Goal: Task Accomplishment & Management: Complete application form

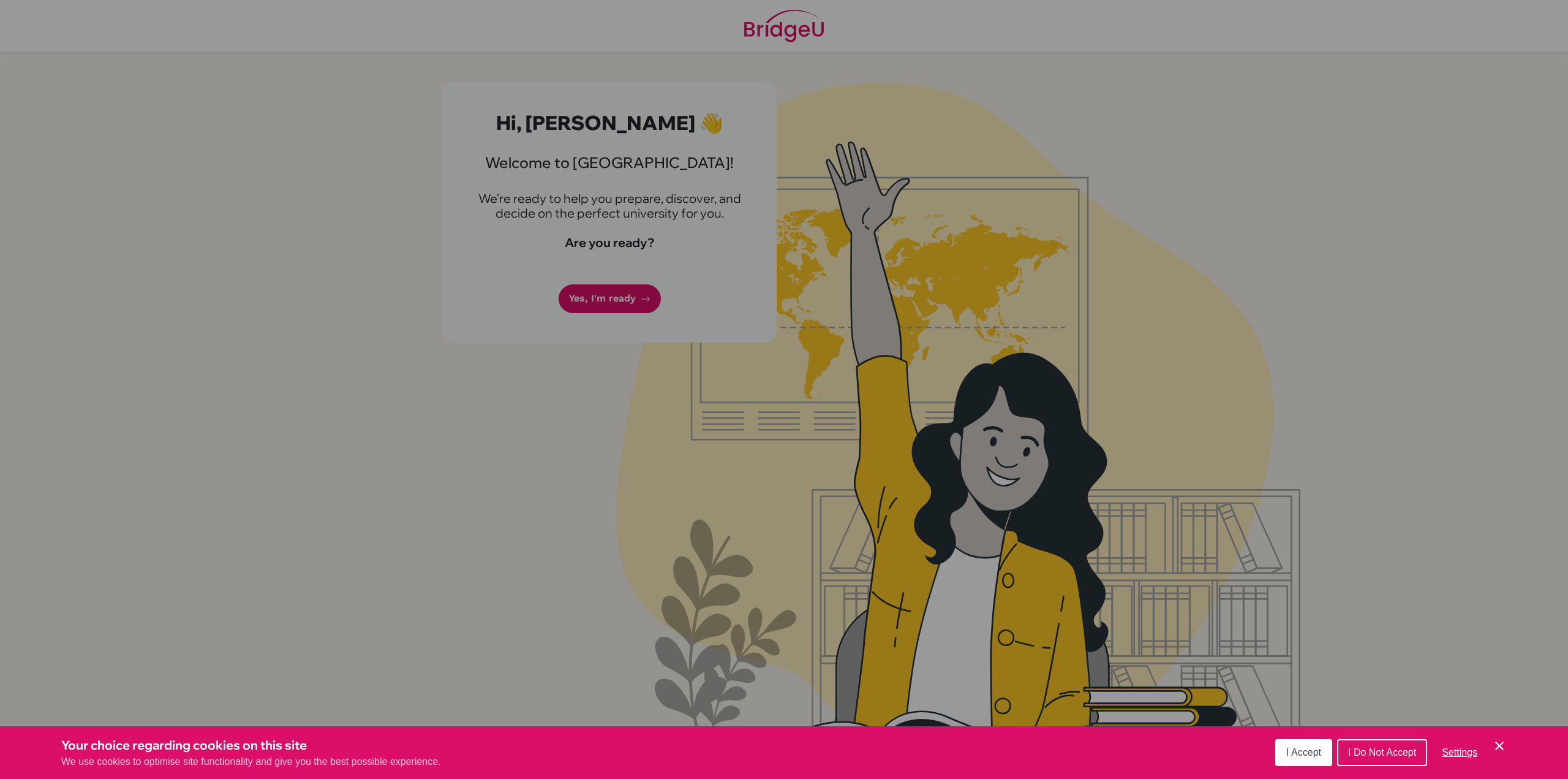
click at [1286, 744] on button "I Accept" at bounding box center [1304, 752] width 57 height 27
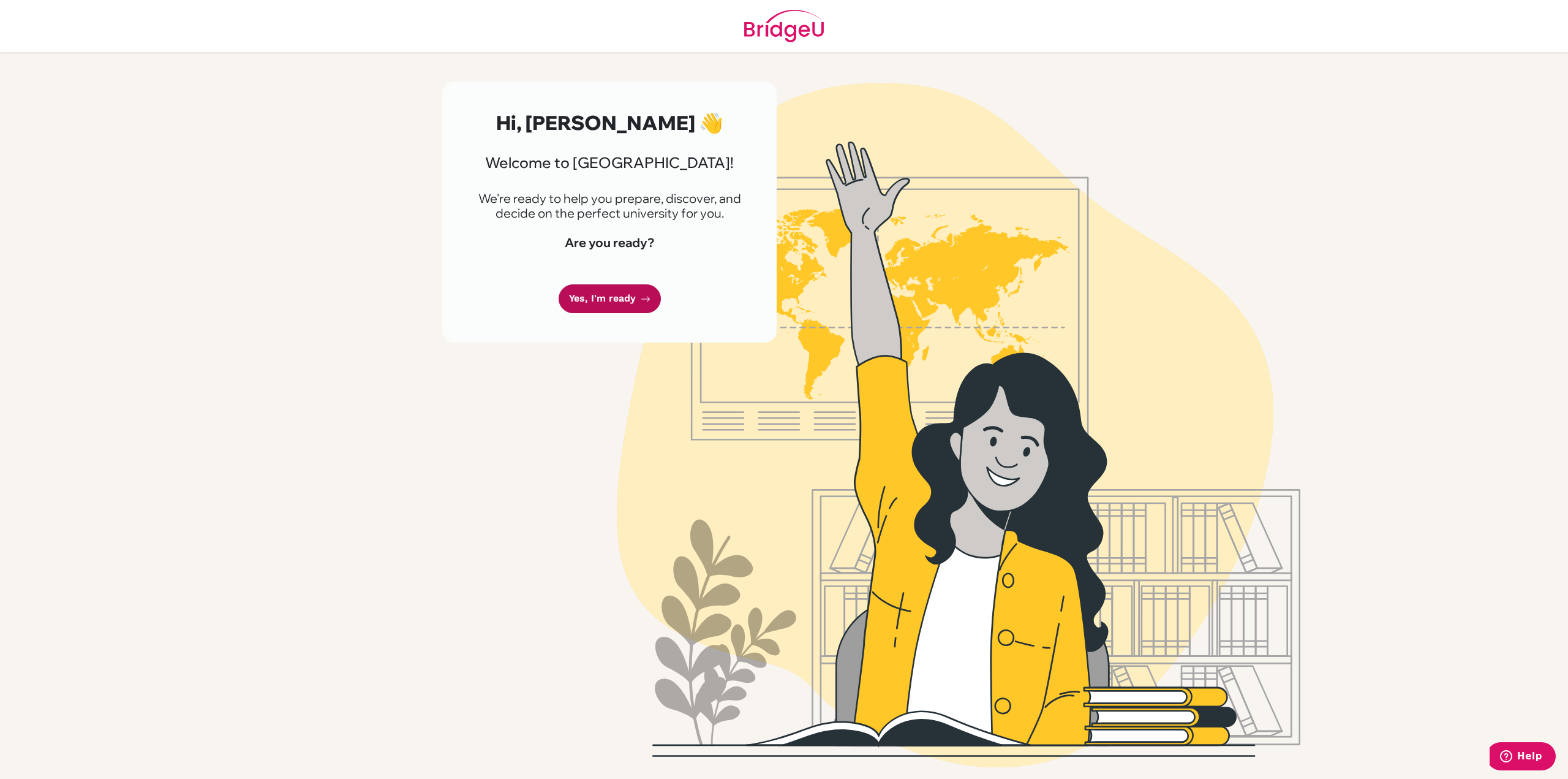
click at [635, 303] on link "Yes, I'm ready" at bounding box center [610, 299] width 103 height 29
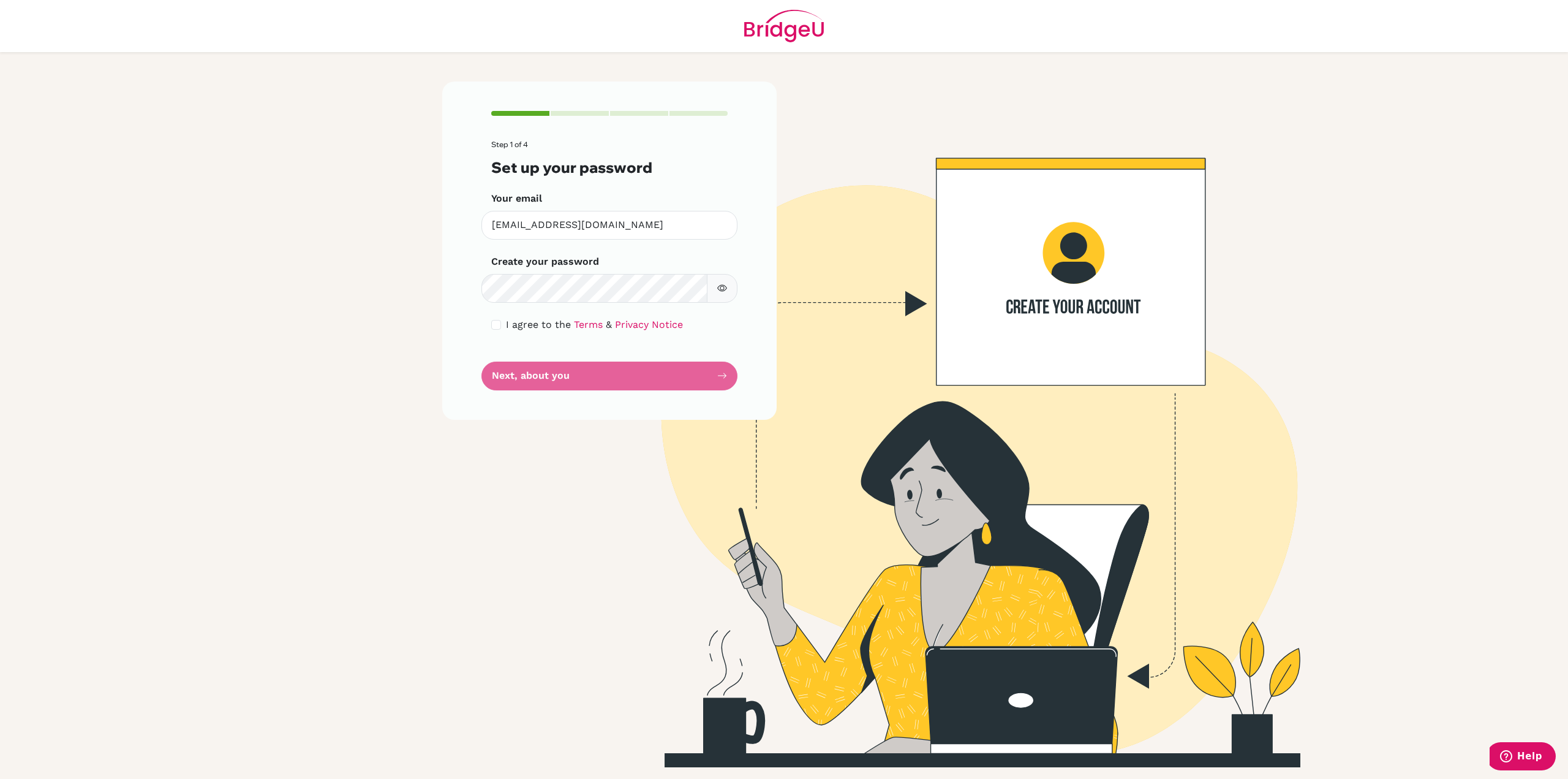
click at [500, 331] on div "I agree to the Terms & Privacy Notice" at bounding box center [609, 325] width 236 height 15
click at [503, 325] on div "I agree to the Terms & Privacy Notice" at bounding box center [609, 325] width 236 height 15
click at [500, 322] on input "checkbox" at bounding box center [496, 325] width 10 height 10
checkbox input "true"
click at [573, 371] on button "Next, about you" at bounding box center [609, 376] width 256 height 29
